Goal: Task Accomplishment & Management: Complete application form

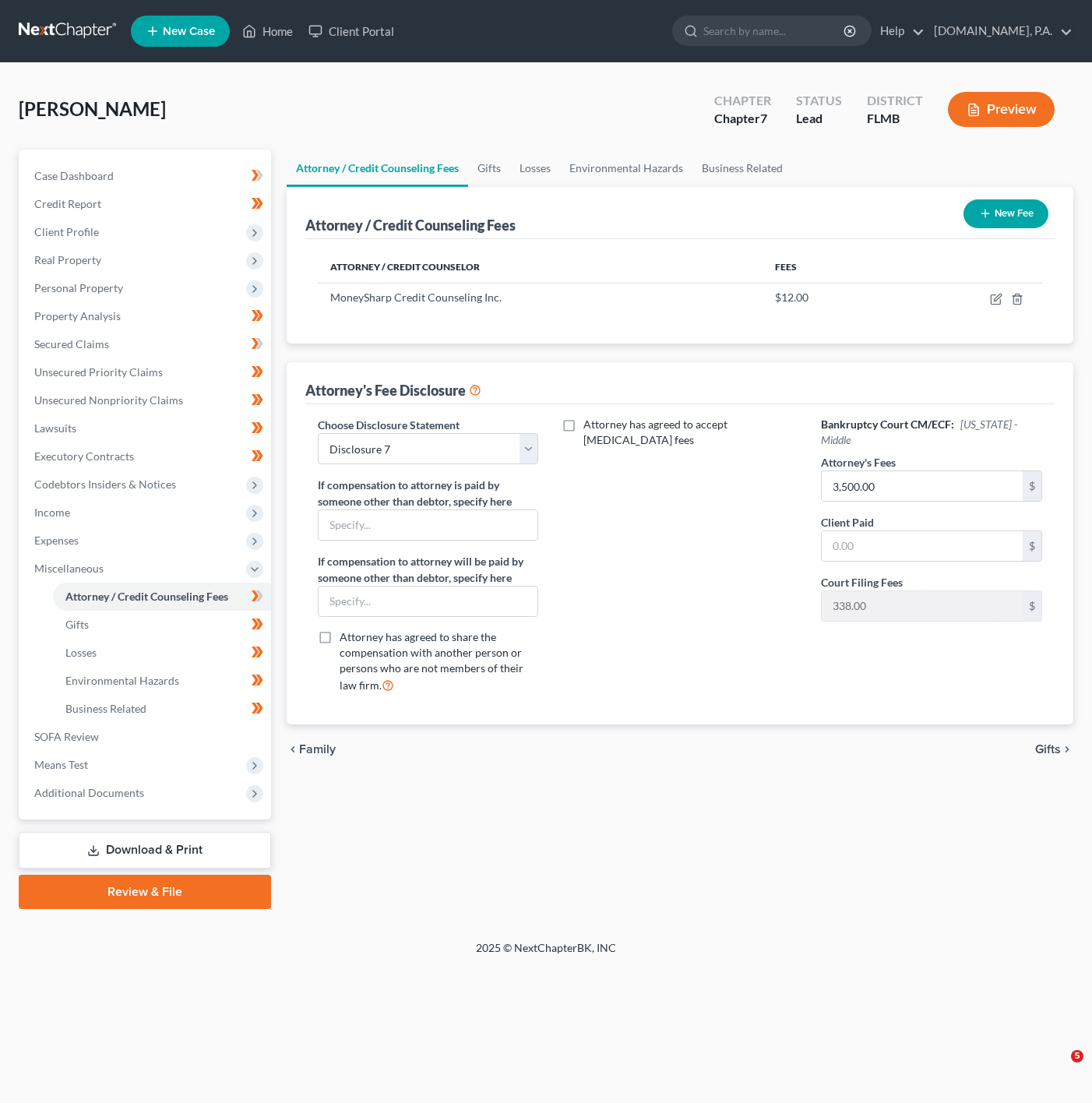
select select "3"
click at [164, 629] on link "Gifts" at bounding box center [162, 624] width 218 height 28
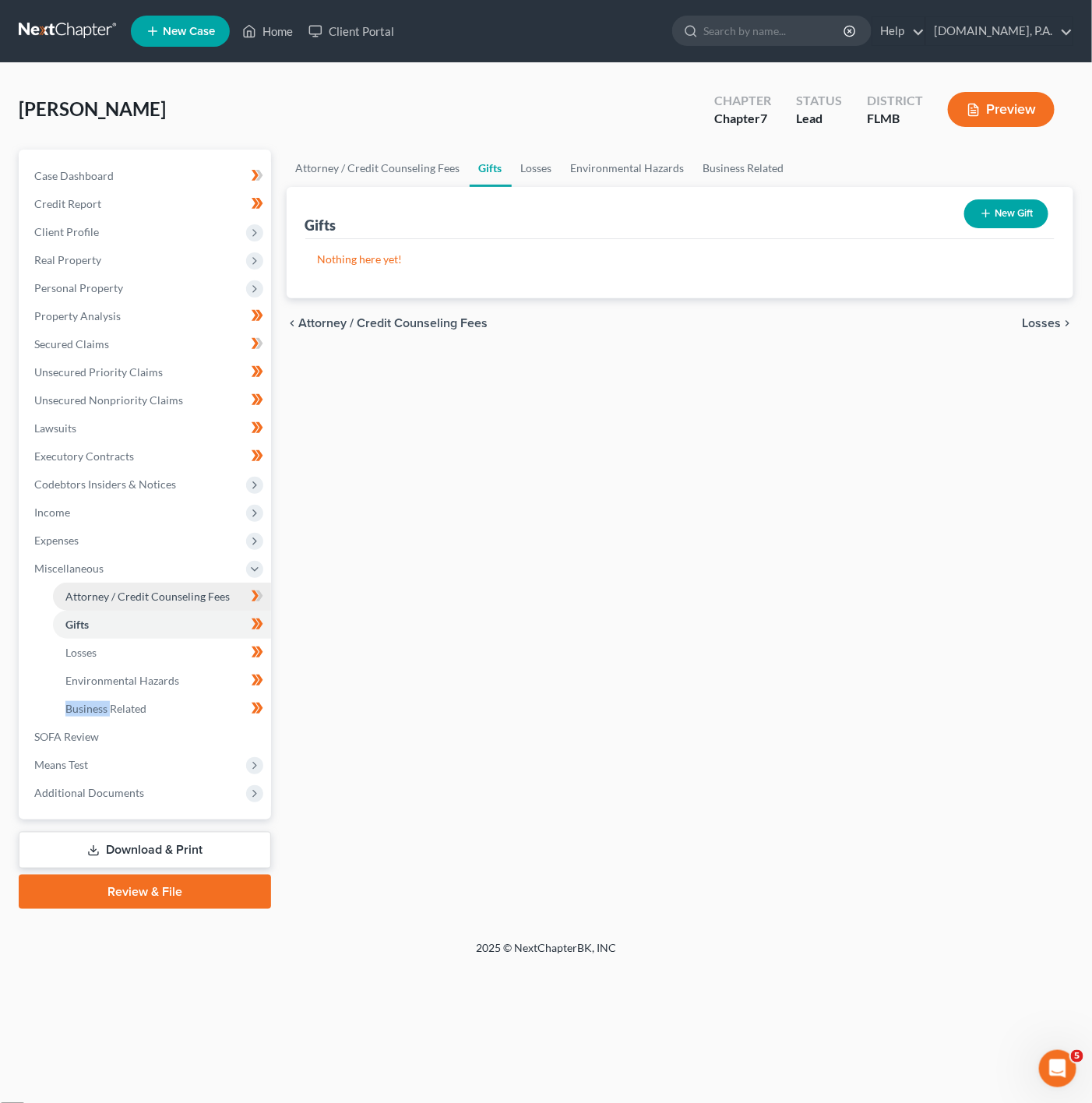
click at [215, 590] on span "Attorney / Credit Counseling Fees" at bounding box center [147, 596] width 164 height 13
select select "3"
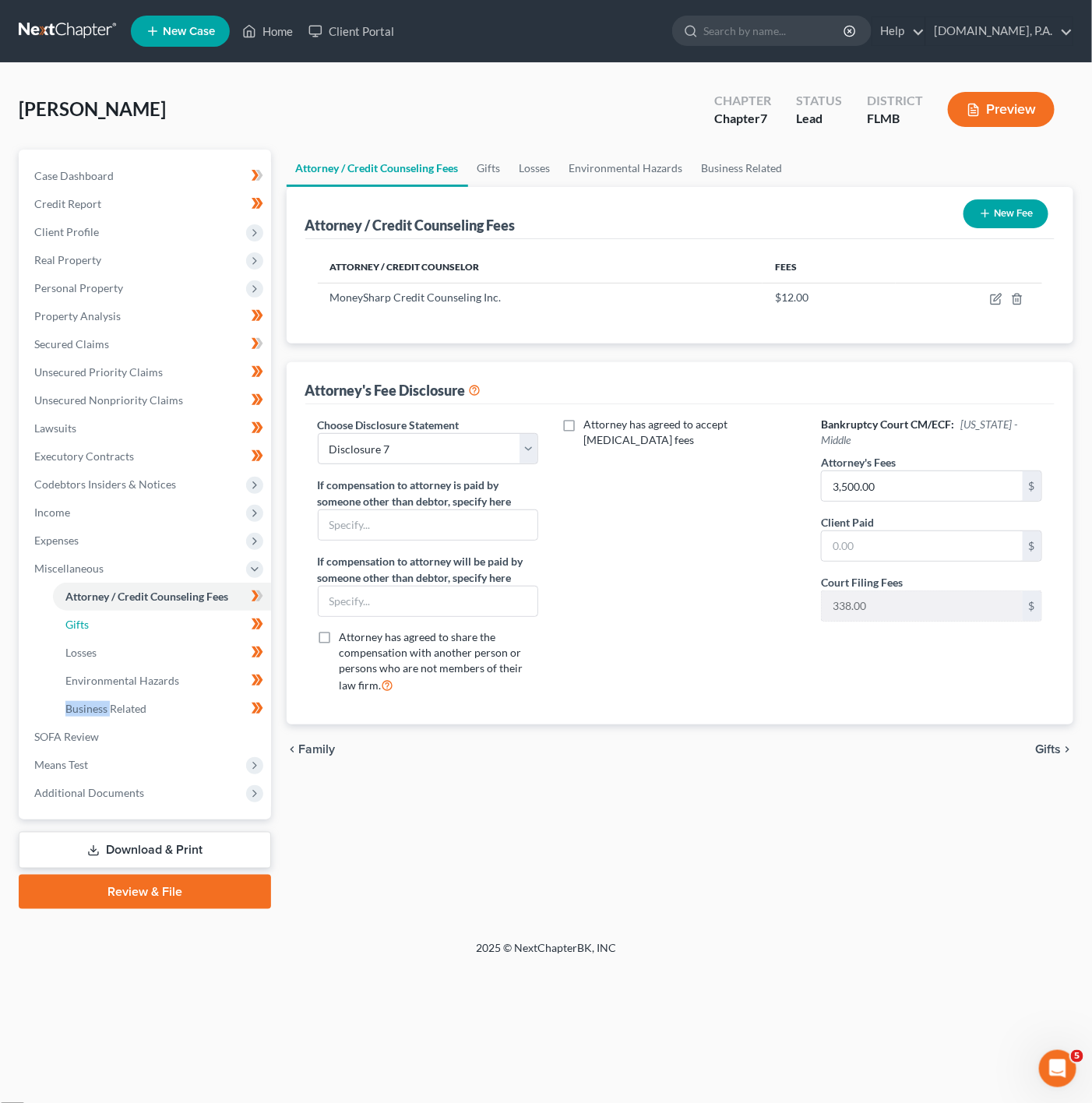
drag, startPoint x: 129, startPoint y: 621, endPoint x: 995, endPoint y: 552, distance: 868.7
click at [129, 621] on link "Gifts" at bounding box center [162, 624] width 218 height 28
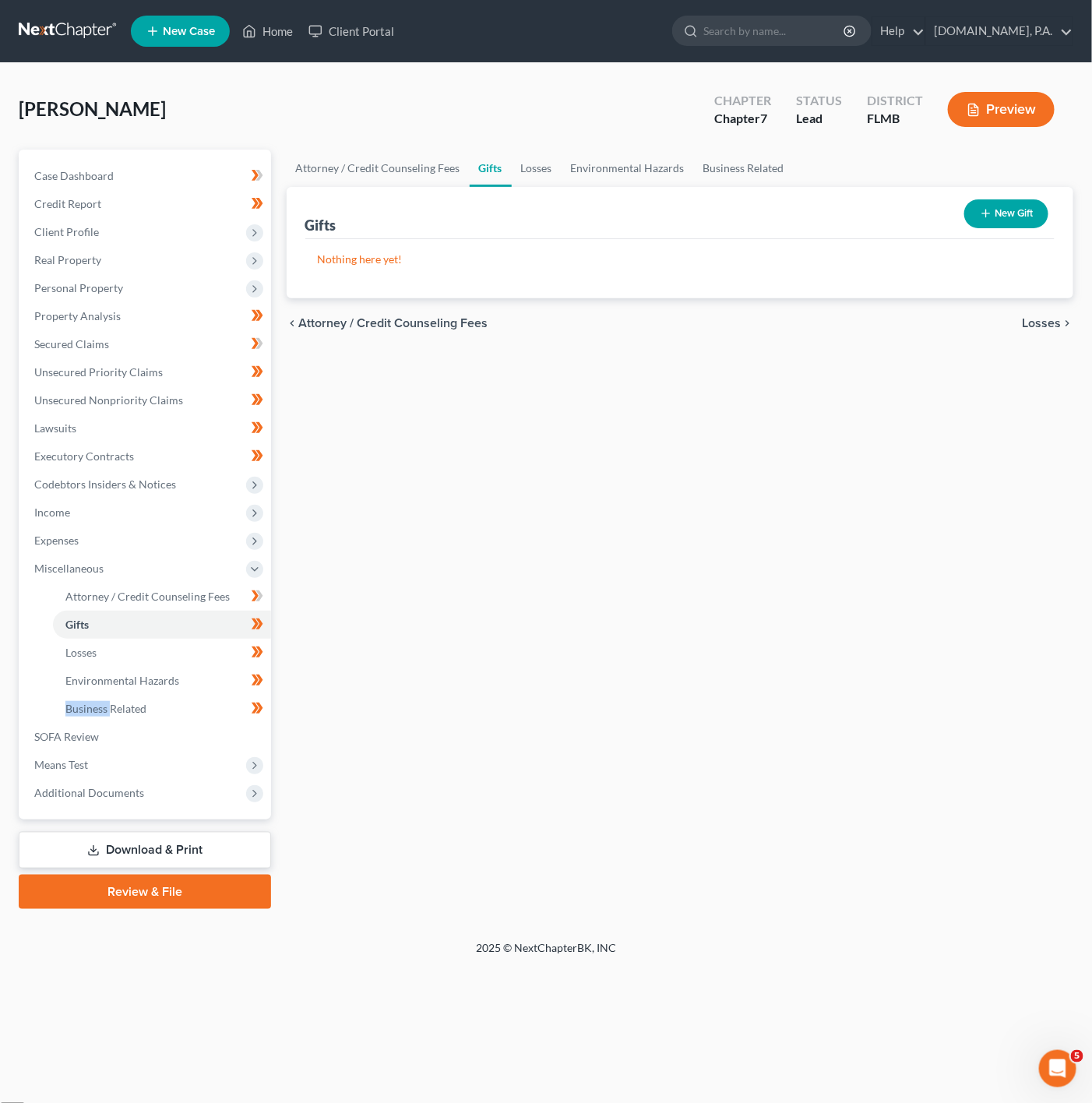
click at [998, 220] on button "New Gift" at bounding box center [1005, 214] width 84 height 29
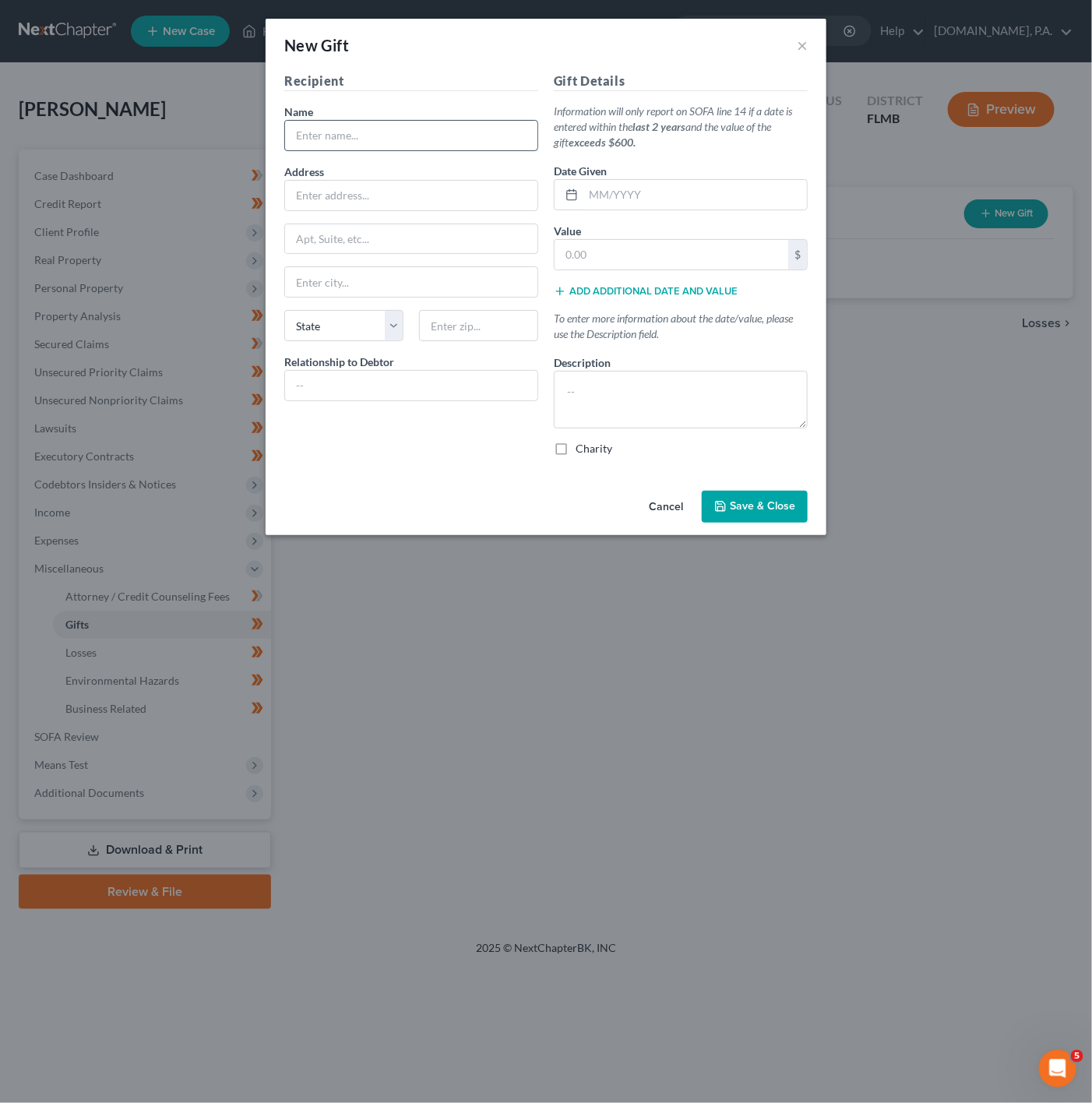
drag, startPoint x: 391, startPoint y: 122, endPoint x: 388, endPoint y: 138, distance: 16.3
click at [391, 122] on input "text" at bounding box center [410, 136] width 252 height 30
paste input "[PERSON_NAME]"
type input "[PERSON_NAME]"
click at [358, 189] on input "text" at bounding box center [410, 196] width 252 height 30
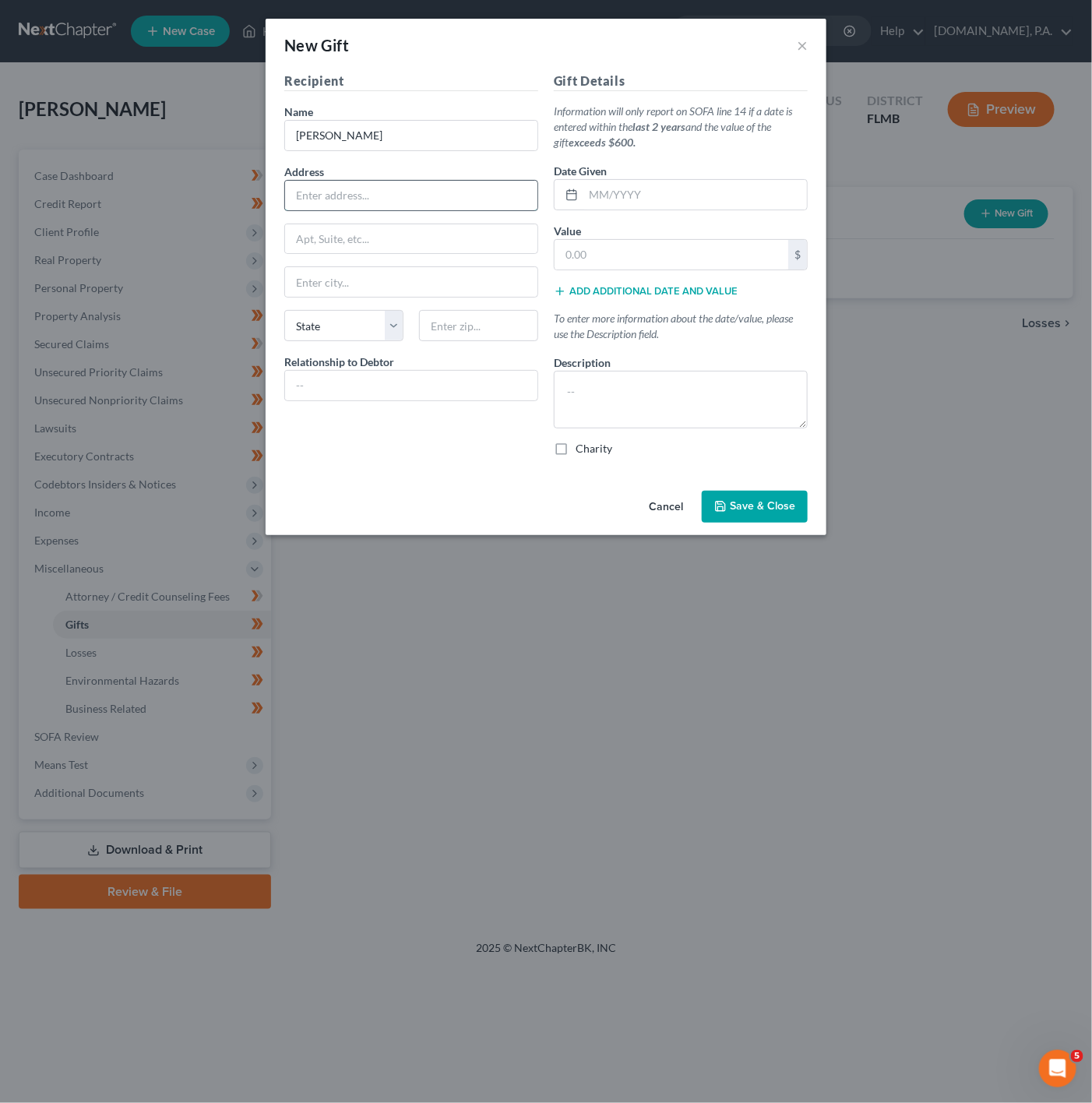
paste input "[STREET_ADDRESS]"
type input "[STREET_ADDRESS]"
click at [470, 319] on input "text" at bounding box center [478, 324] width 119 height 31
type input "18103"
click at [473, 451] on div "Recipient Name * [PERSON_NAME] Address [STREET_ADDRESS], etc [GEOGRAPHIC_DATA][…" at bounding box center [410, 269] width 269 height 397
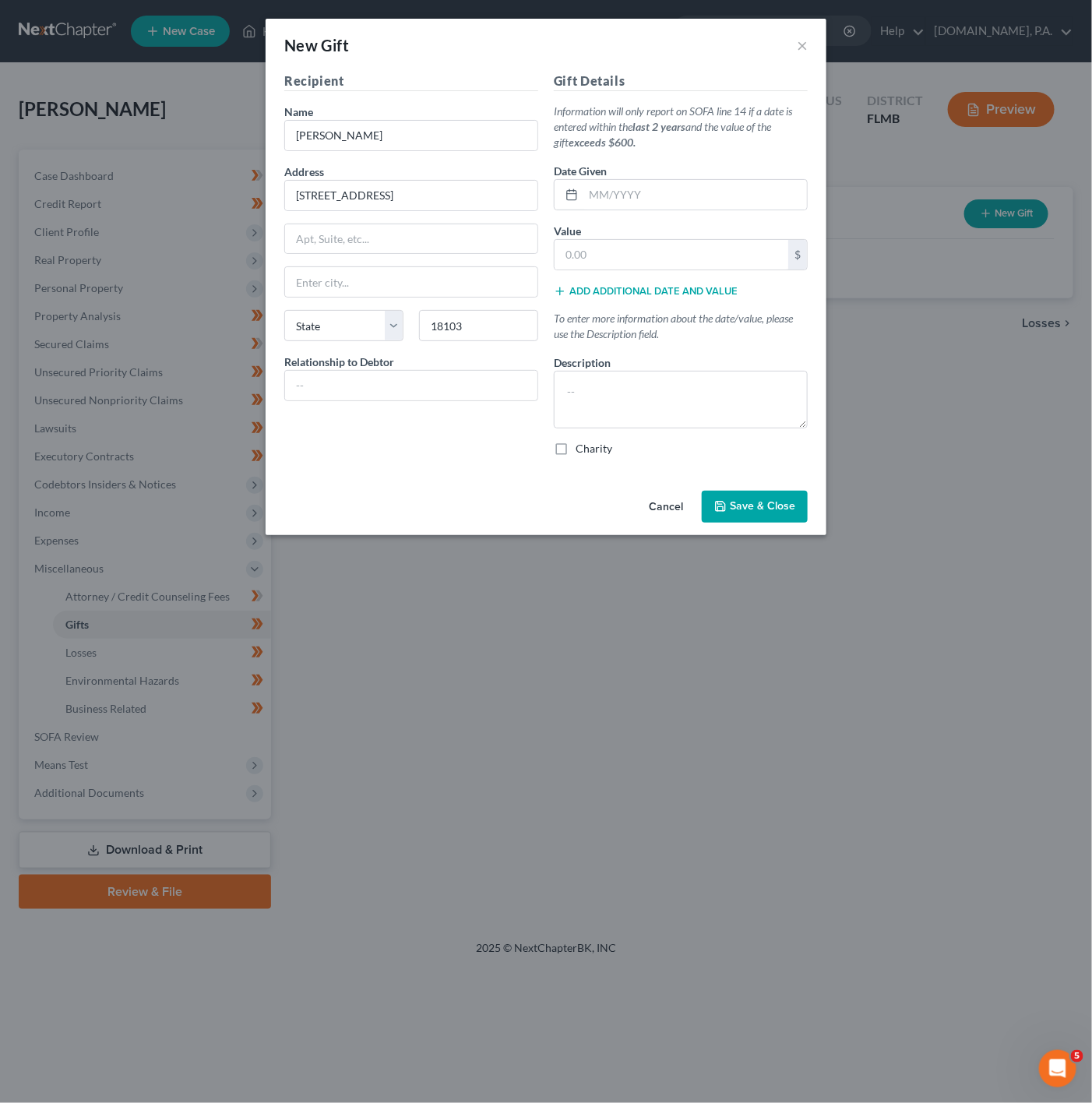
type input "[GEOGRAPHIC_DATA]"
select select "39"
drag, startPoint x: 451, startPoint y: 374, endPoint x: 439, endPoint y: 393, distance: 22.5
click at [451, 374] on div at bounding box center [410, 385] width 254 height 31
click at [439, 393] on input "text" at bounding box center [410, 386] width 252 height 30
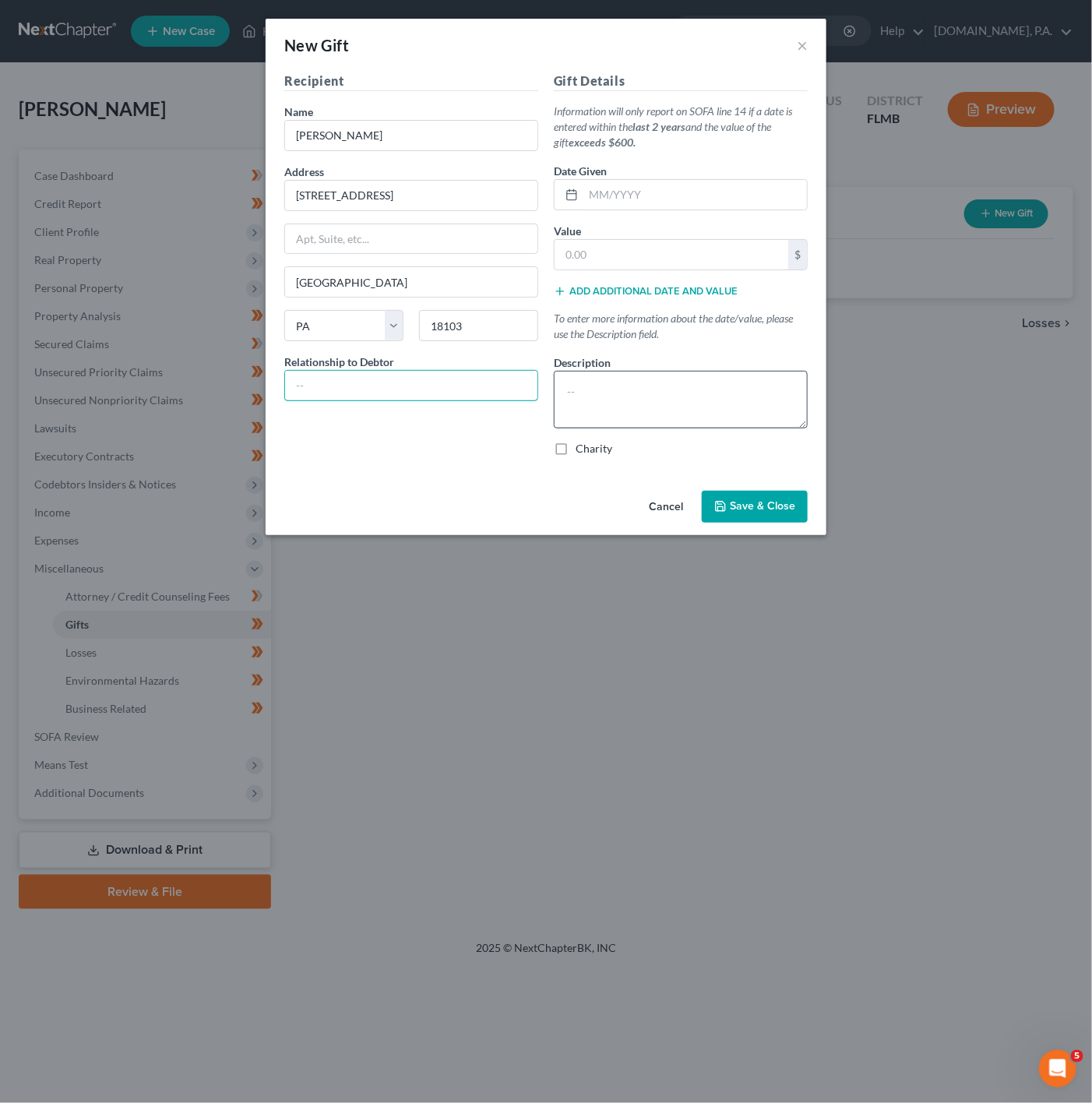
paste input "Grandson"
type input "Grandson"
click at [698, 381] on textarea at bounding box center [681, 400] width 254 height 57
paste textarea "[PERSON_NAME]'s Birthday Gift."
type textarea "[PERSON_NAME]'s Birthday Gift."
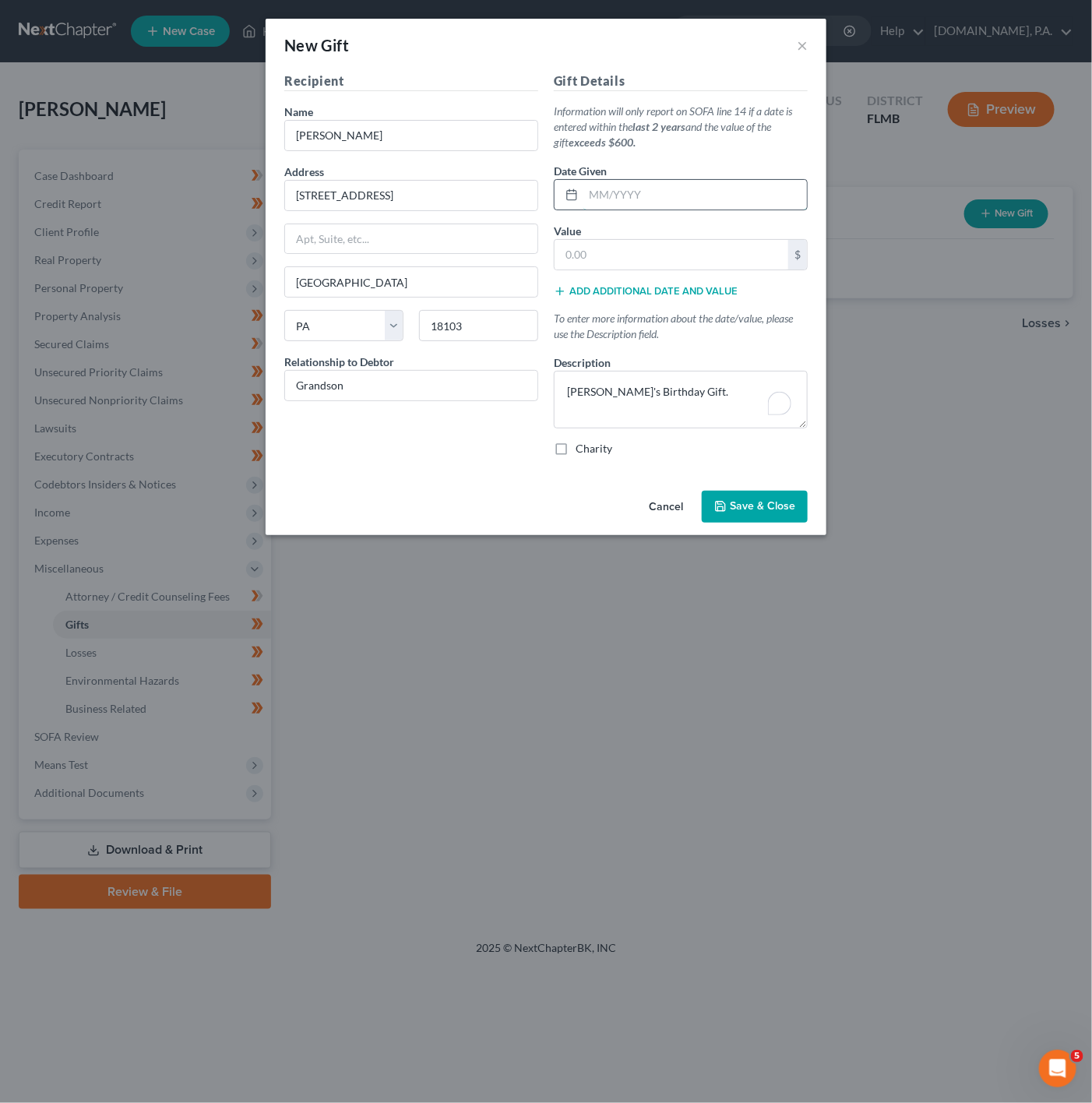
click at [689, 194] on input "text" at bounding box center [695, 195] width 224 height 30
type input "01/2025"
drag, startPoint x: 676, startPoint y: 265, endPoint x: 682, endPoint y: 269, distance: 7.2
click at [676, 265] on input "text" at bounding box center [671, 254] width 233 height 30
paste input "1,008.79"
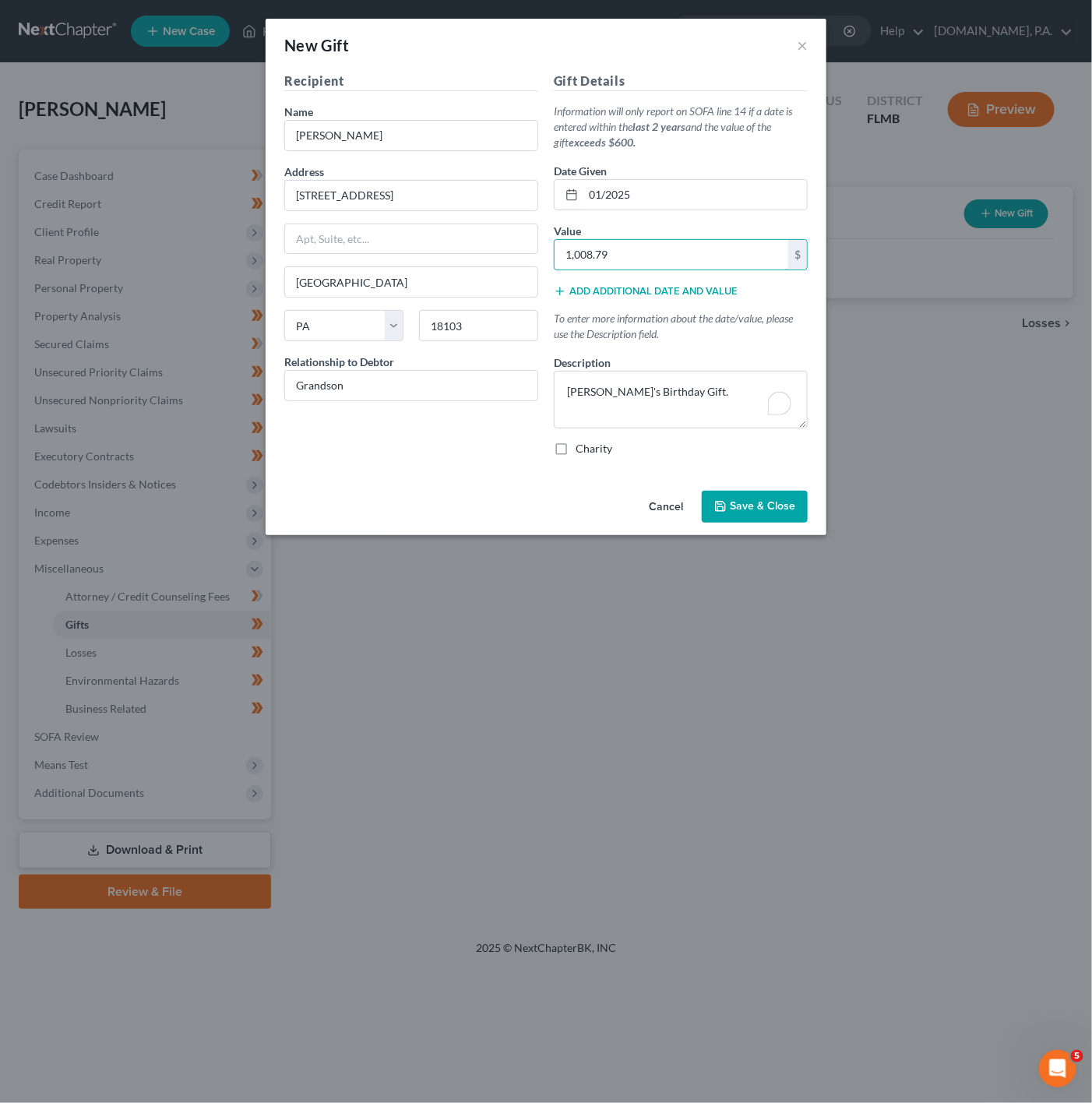
type input "1,008.79"
click at [778, 512] on span "Save & Close" at bounding box center [763, 506] width 65 height 13
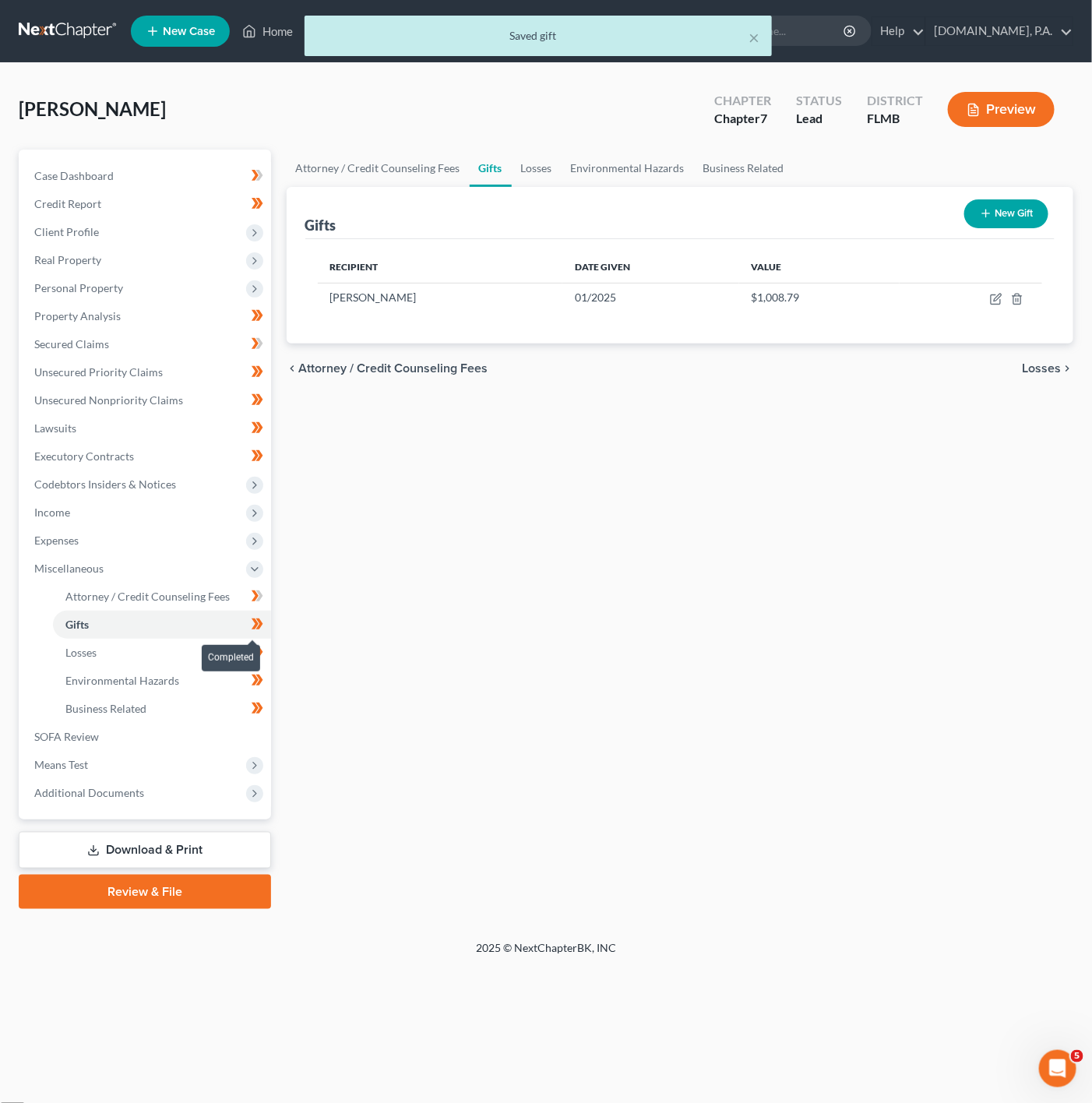
click at [269, 614] on span at bounding box center [257, 626] width 28 height 24
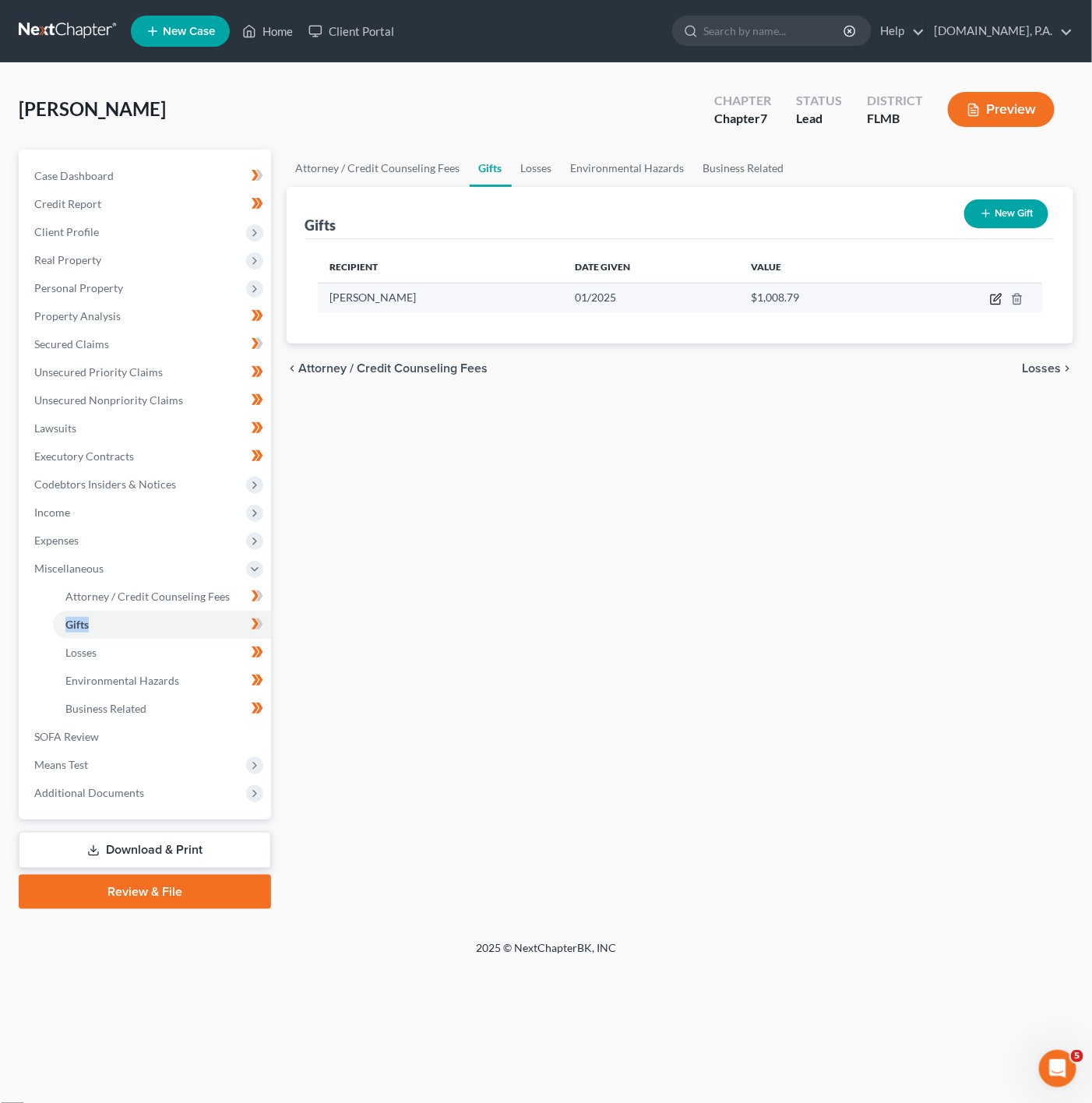
click at [996, 293] on icon "button" at bounding box center [995, 299] width 13 height 13
select select "39"
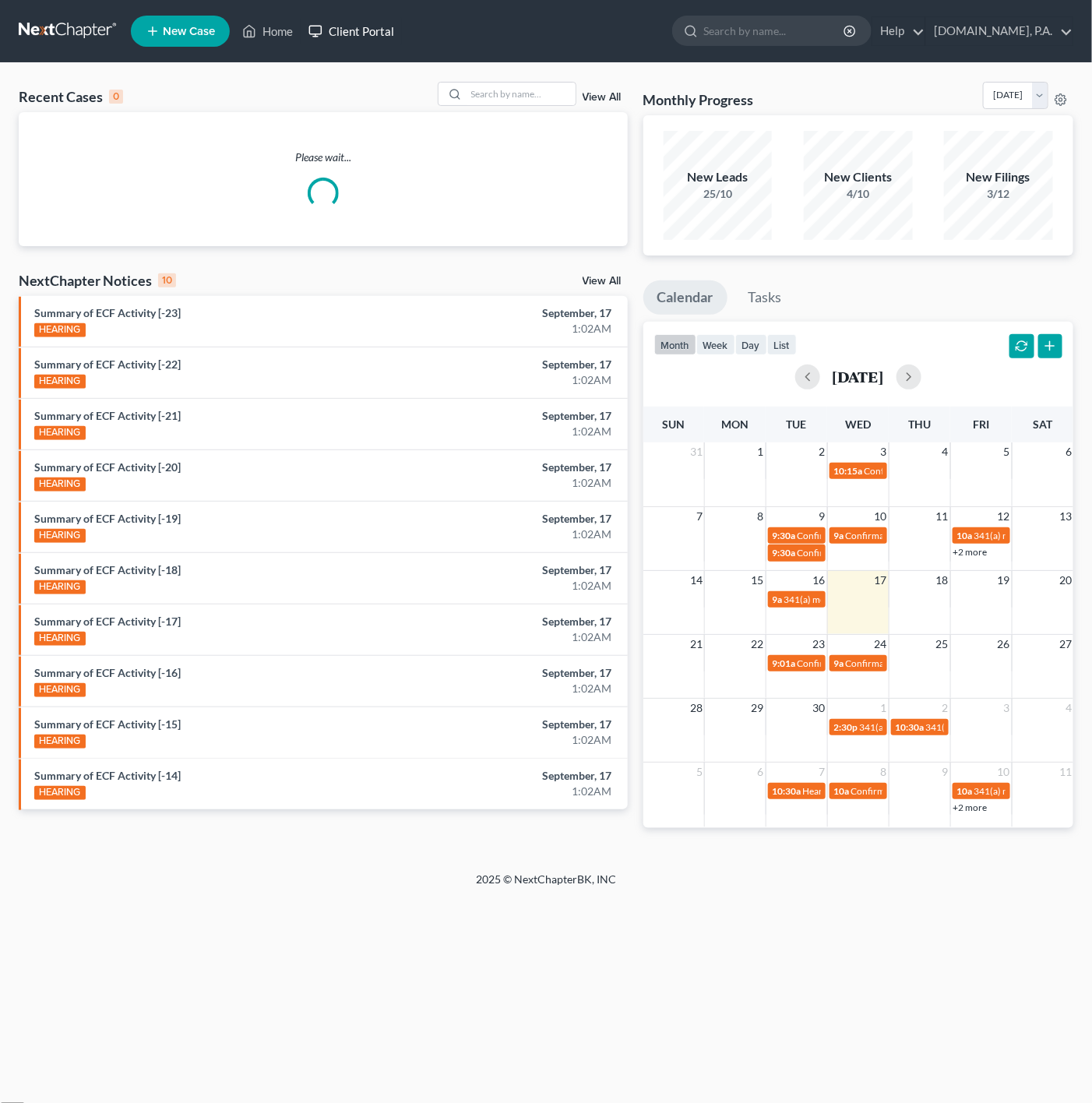
click at [389, 45] on link "Client Portal" at bounding box center [351, 31] width 101 height 28
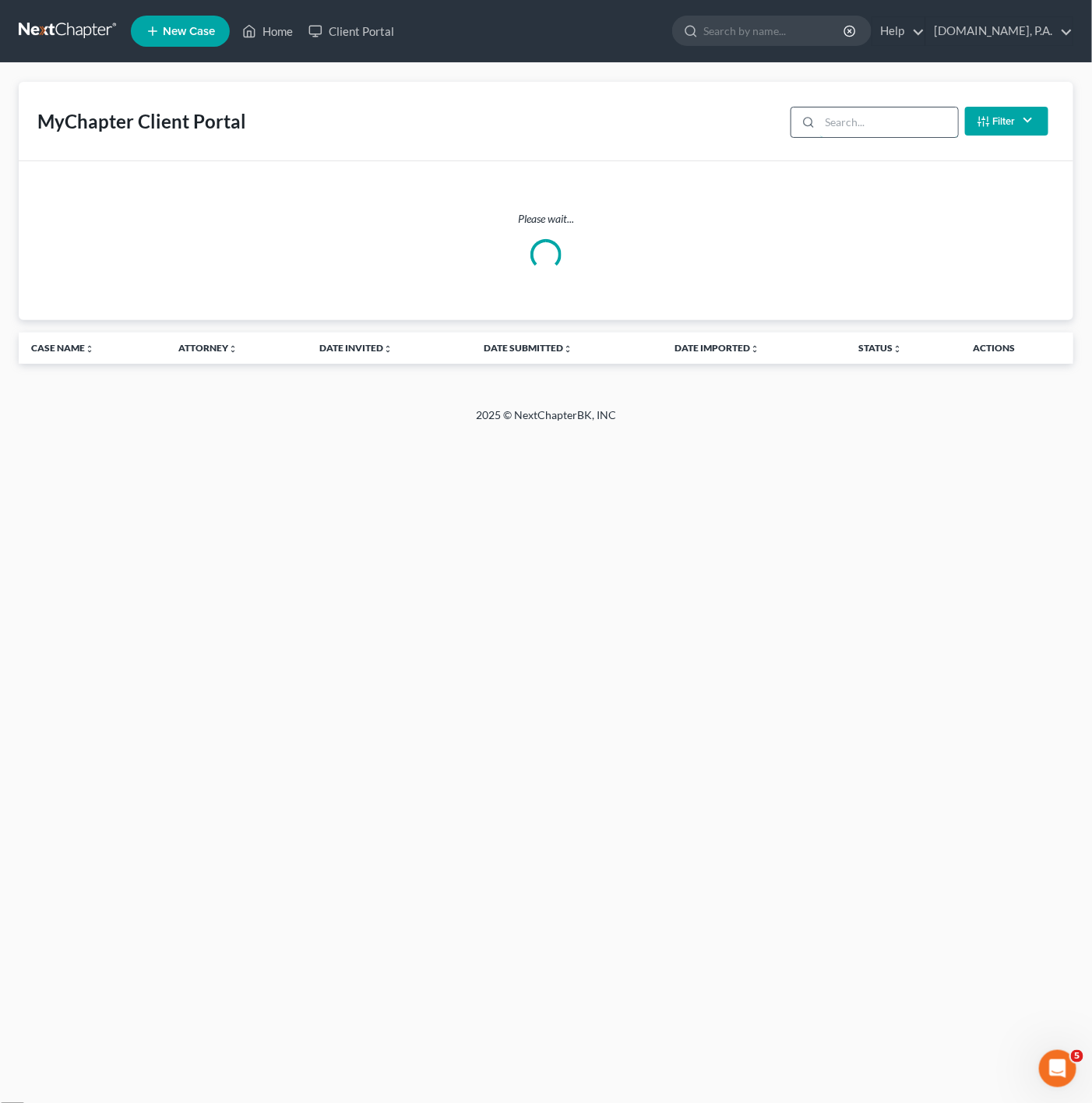
click at [858, 115] on input "search" at bounding box center [888, 123] width 137 height 30
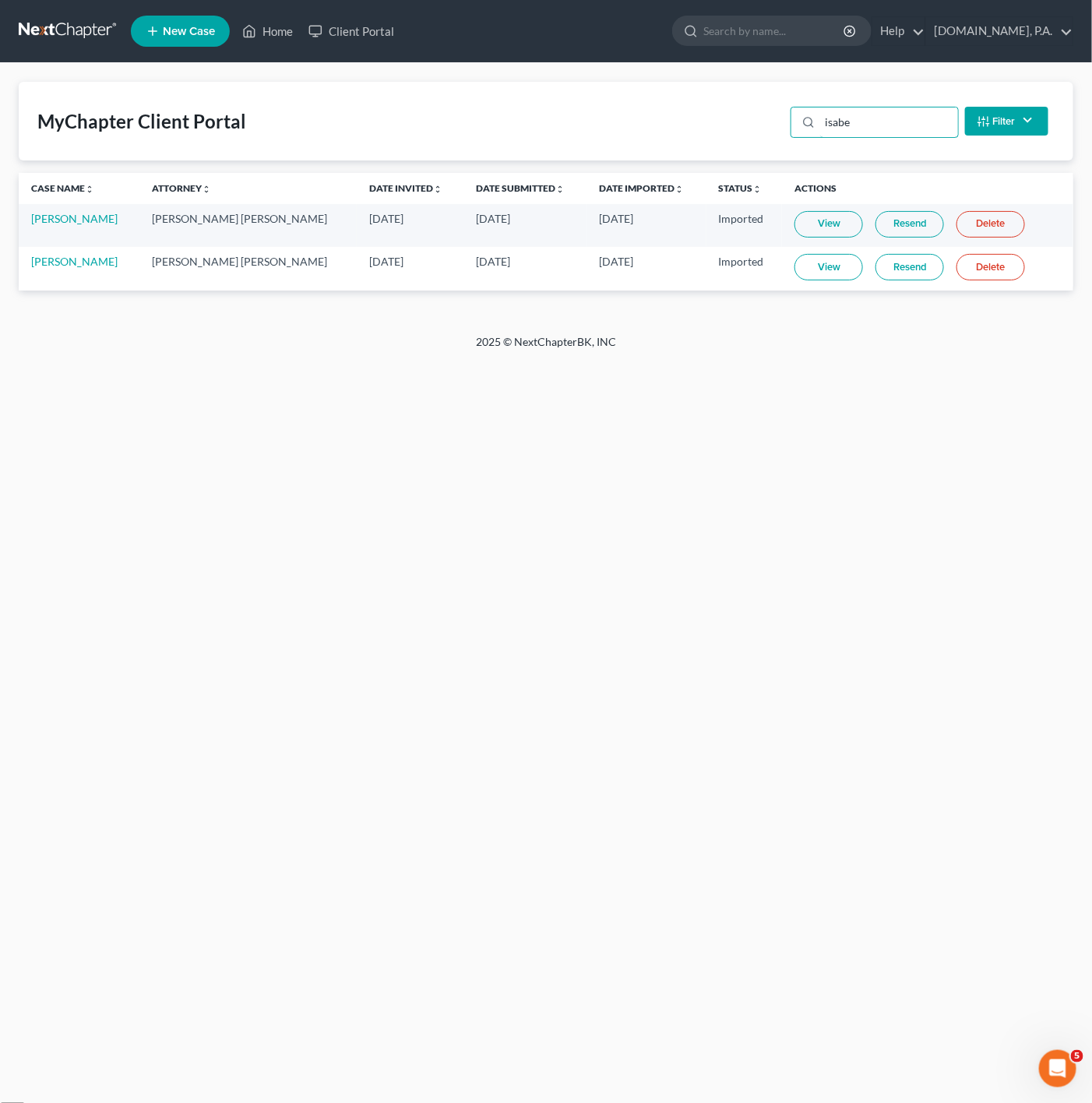
type input "isabe"
click at [794, 223] on link "View" at bounding box center [828, 224] width 68 height 27
click at [63, 218] on link "Isabel Rivera" at bounding box center [73, 218] width 86 height 13
select select "4"
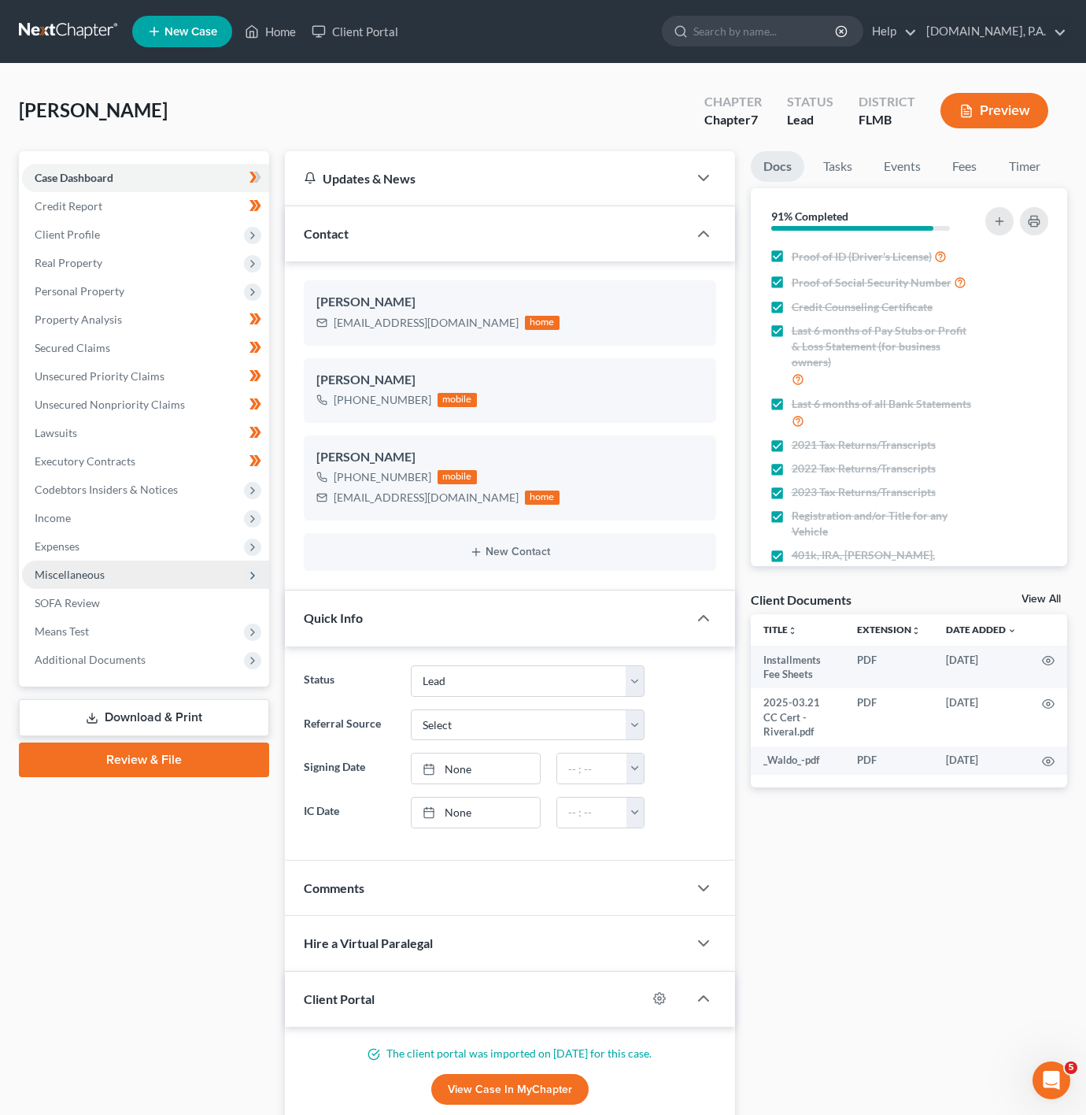
click at [192, 577] on span "Miscellaneous" at bounding box center [145, 574] width 247 height 28
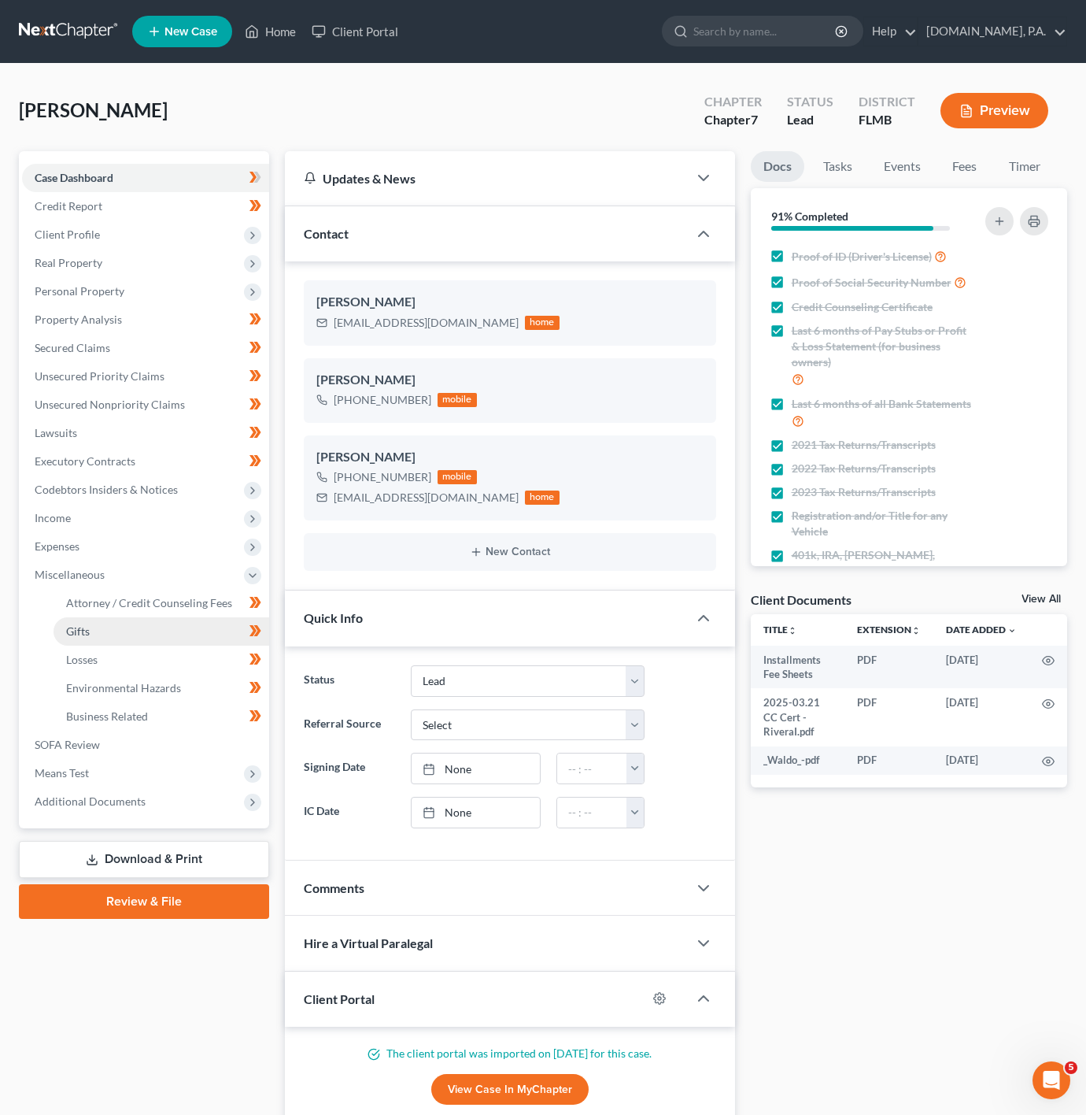
click at [149, 641] on link "Gifts" at bounding box center [162, 631] width 216 height 28
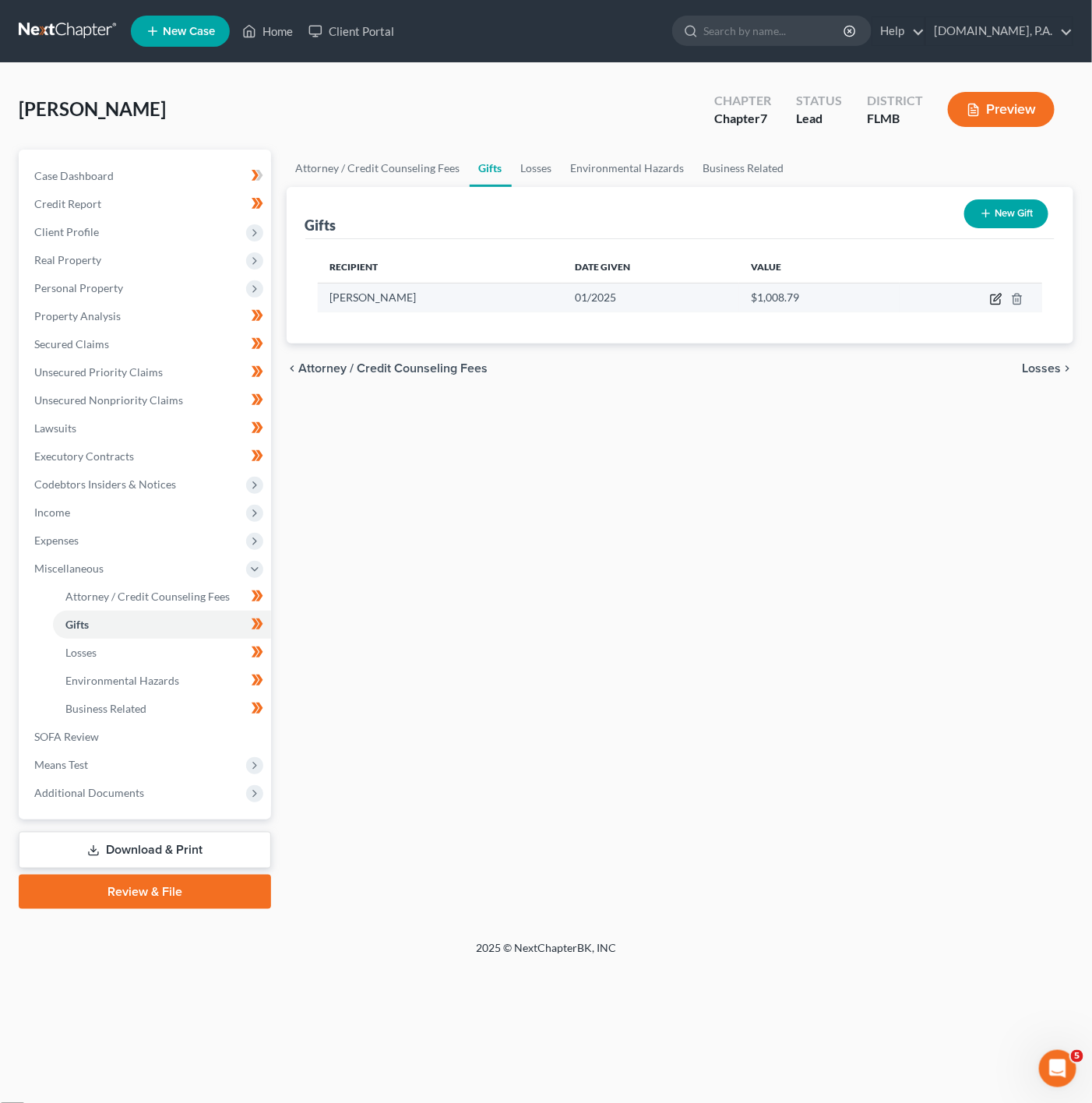
click at [993, 299] on icon "button" at bounding box center [995, 299] width 13 height 13
select select "39"
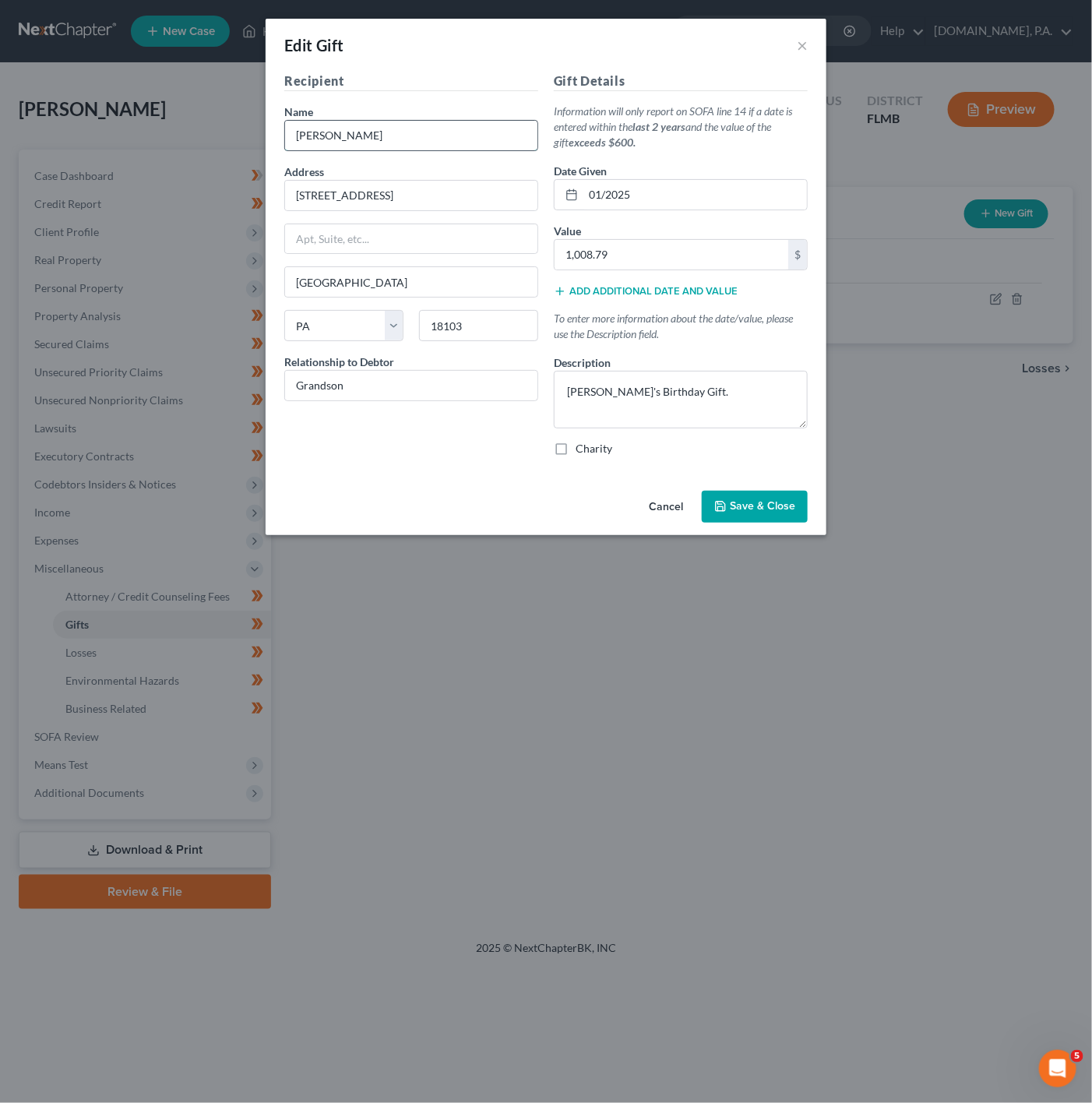
drag, startPoint x: 358, startPoint y: 134, endPoint x: 295, endPoint y: 131, distance: 63.1
click at [302, 131] on input "[PERSON_NAME]" at bounding box center [410, 136] width 252 height 30
click at [293, 131] on input "[PERSON_NAME]" at bounding box center [410, 136] width 252 height 30
drag, startPoint x: 360, startPoint y: 129, endPoint x: 280, endPoint y: 127, distance: 80.0
click at [280, 127] on div "Recipient Name * Ronin Velez Address 977 Barnside Court Apt, Suite, etc Allento…" at bounding box center [410, 269] width 269 height 397
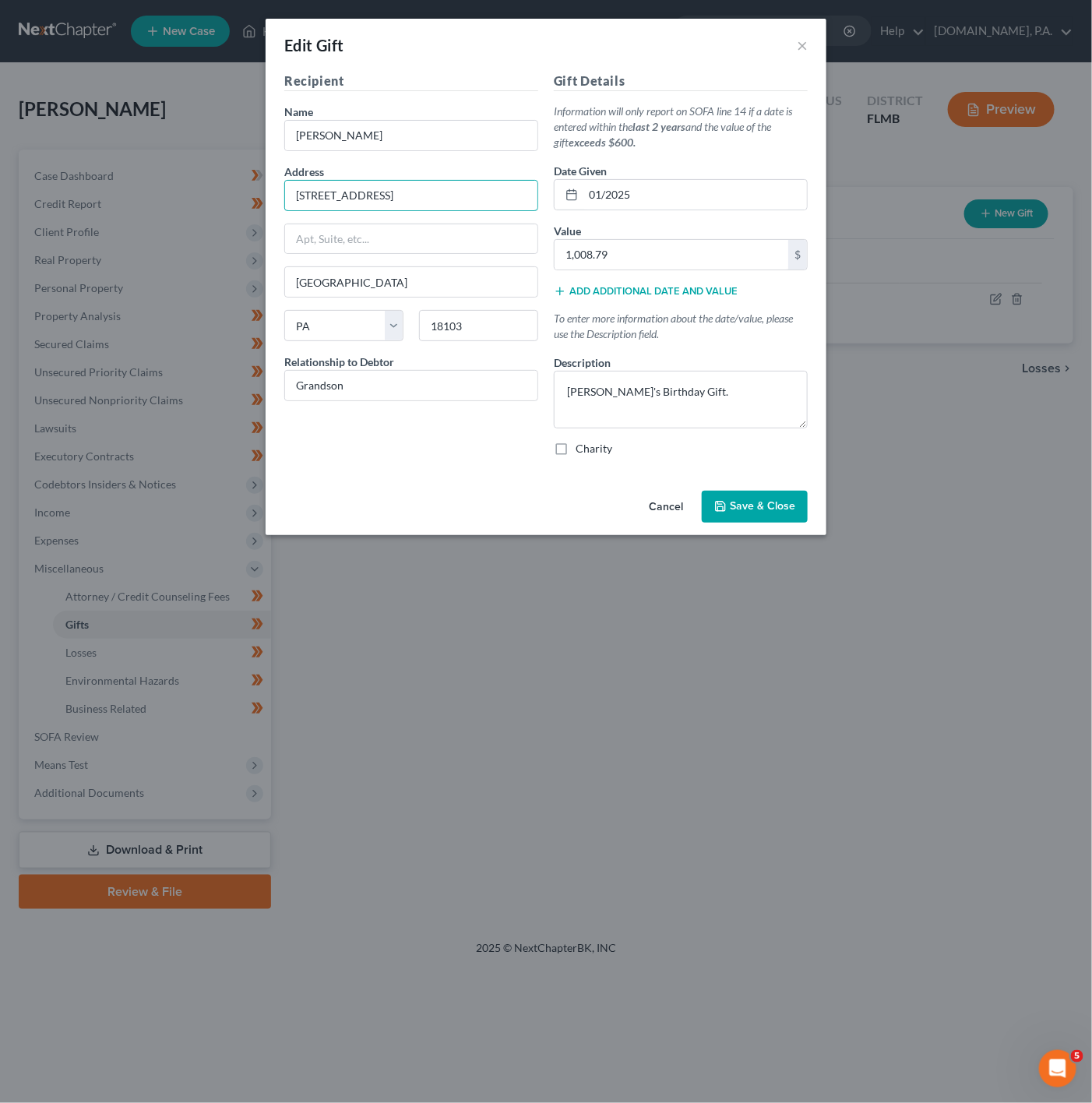
drag, startPoint x: 402, startPoint y: 208, endPoint x: 262, endPoint y: 199, distance: 140.3
click at [262, 199] on div "Edit Gift × Recipient Name * [PERSON_NAME] Address [STREET_ADDRESS], etc [GEOGR…" at bounding box center [546, 551] width 1092 height 1103
click at [418, 396] on input "Grandson" at bounding box center [410, 386] width 252 height 30
drag, startPoint x: 418, startPoint y: 396, endPoint x: 305, endPoint y: 382, distance: 113.9
click at [305, 382] on input "Grandson" at bounding box center [410, 386] width 252 height 30
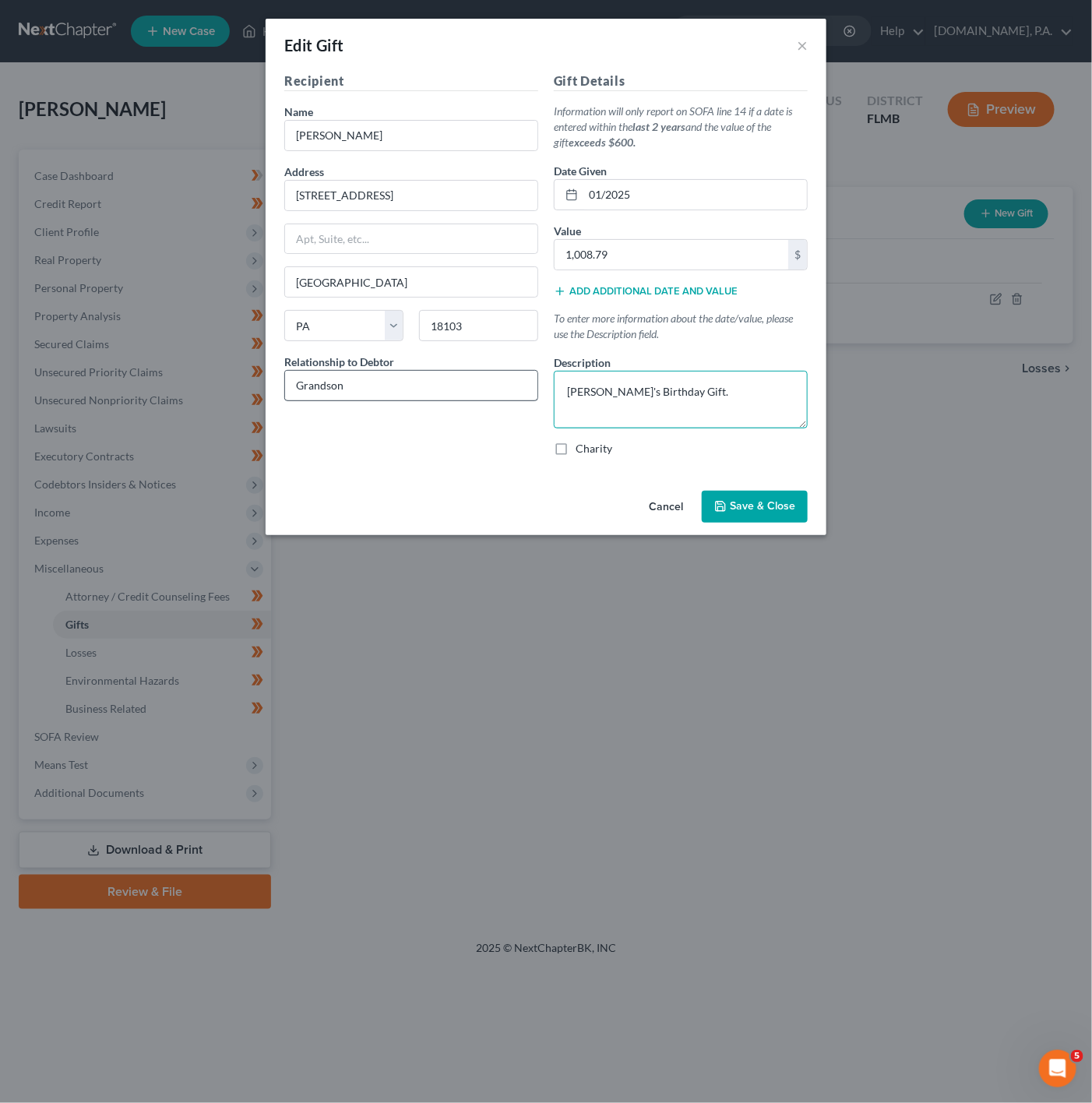
drag, startPoint x: 746, startPoint y: 405, endPoint x: 524, endPoint y: 386, distance: 222.8
click at [524, 386] on div "Recipient Name * Ronin Velez Address 977 Barnside Court Apt, Suite, etc Allento…" at bounding box center [545, 269] width 539 height 397
